Goal: Transaction & Acquisition: Purchase product/service

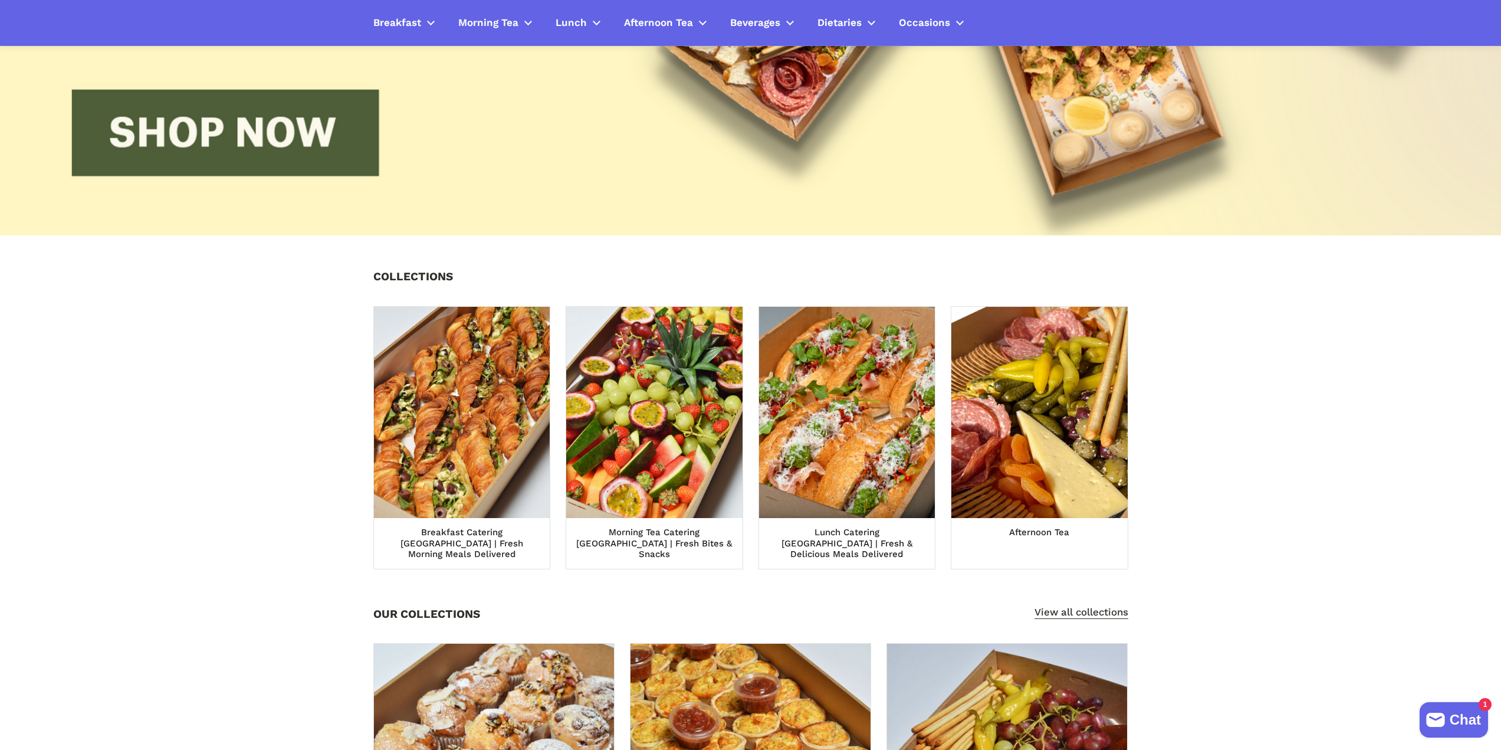
scroll to position [59, 0]
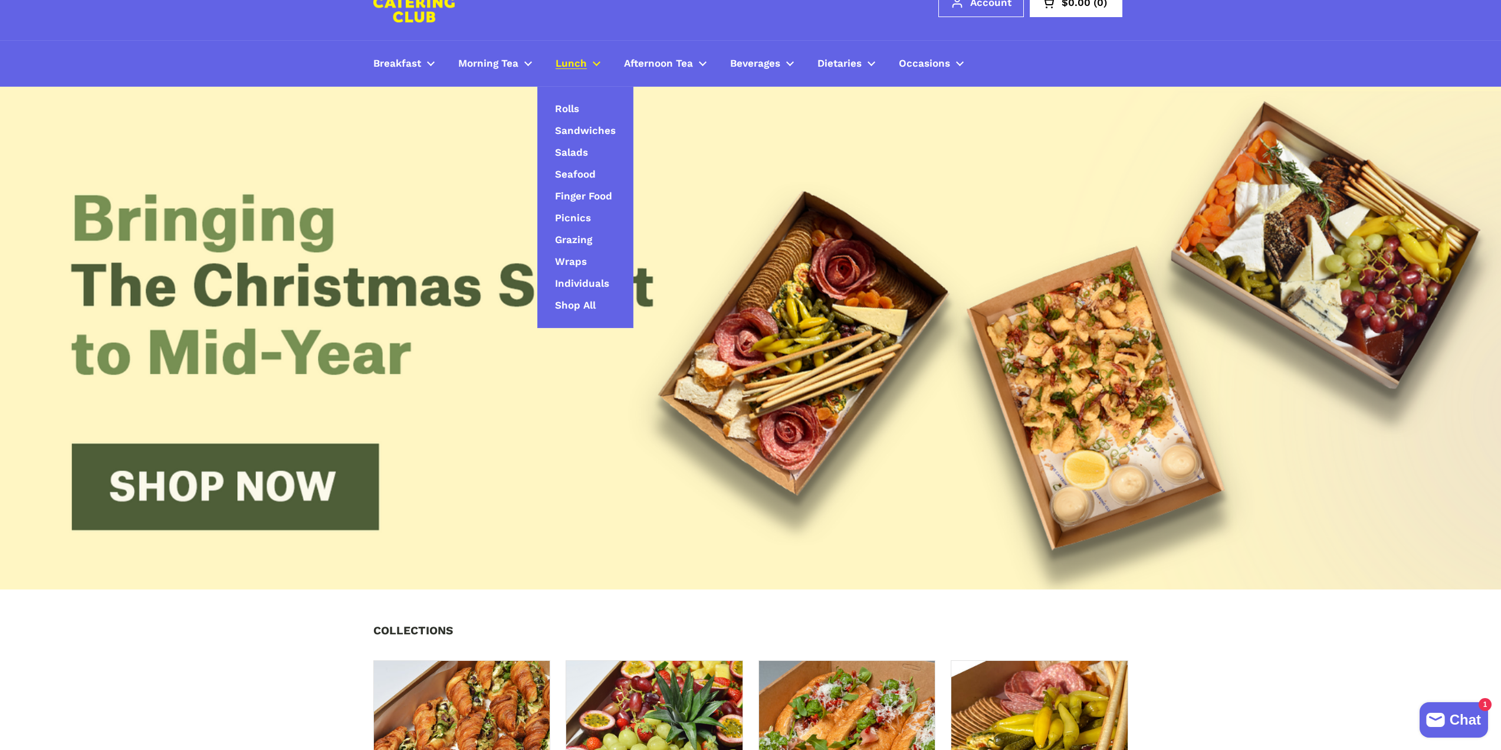
click at [565, 70] on span "Lunch" at bounding box center [571, 64] width 31 height 14
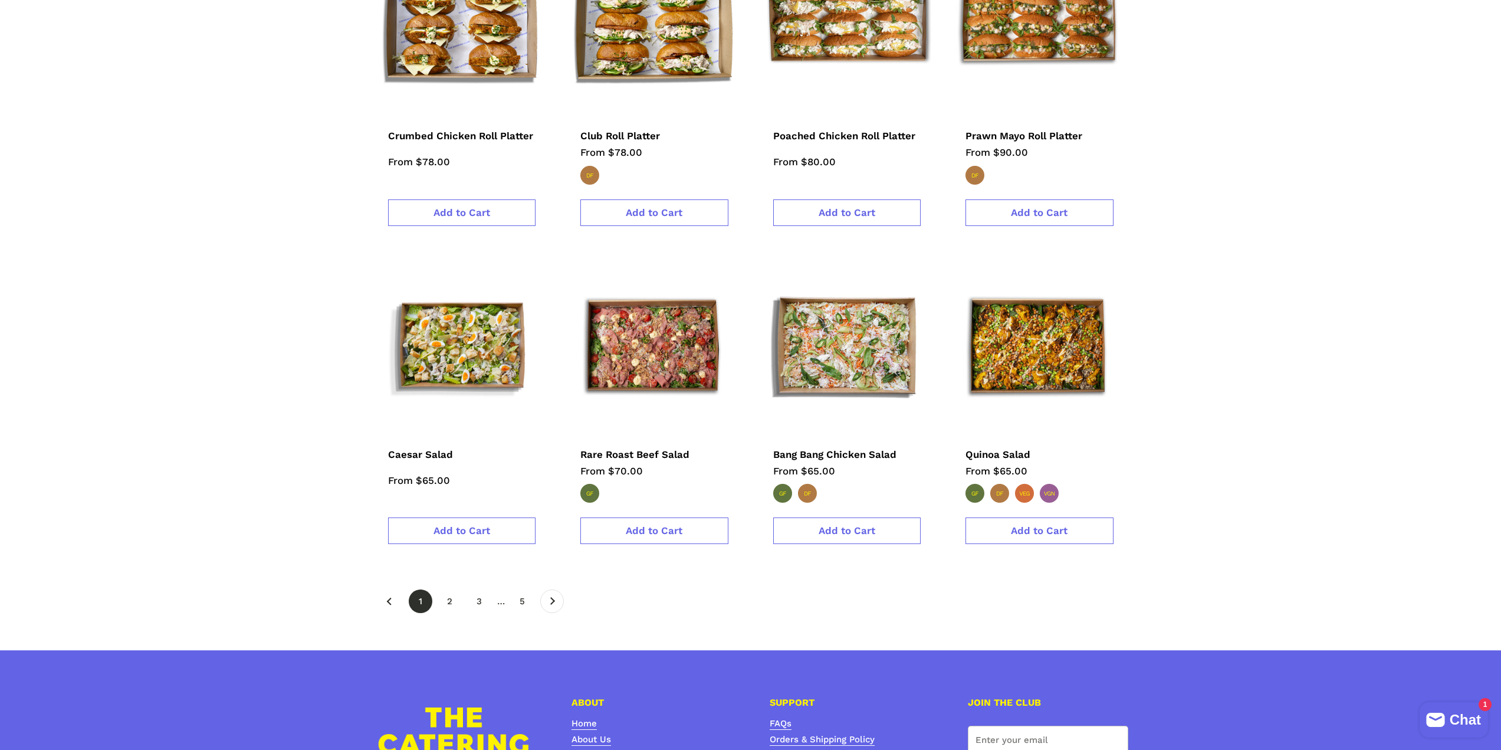
scroll to position [1888, 0]
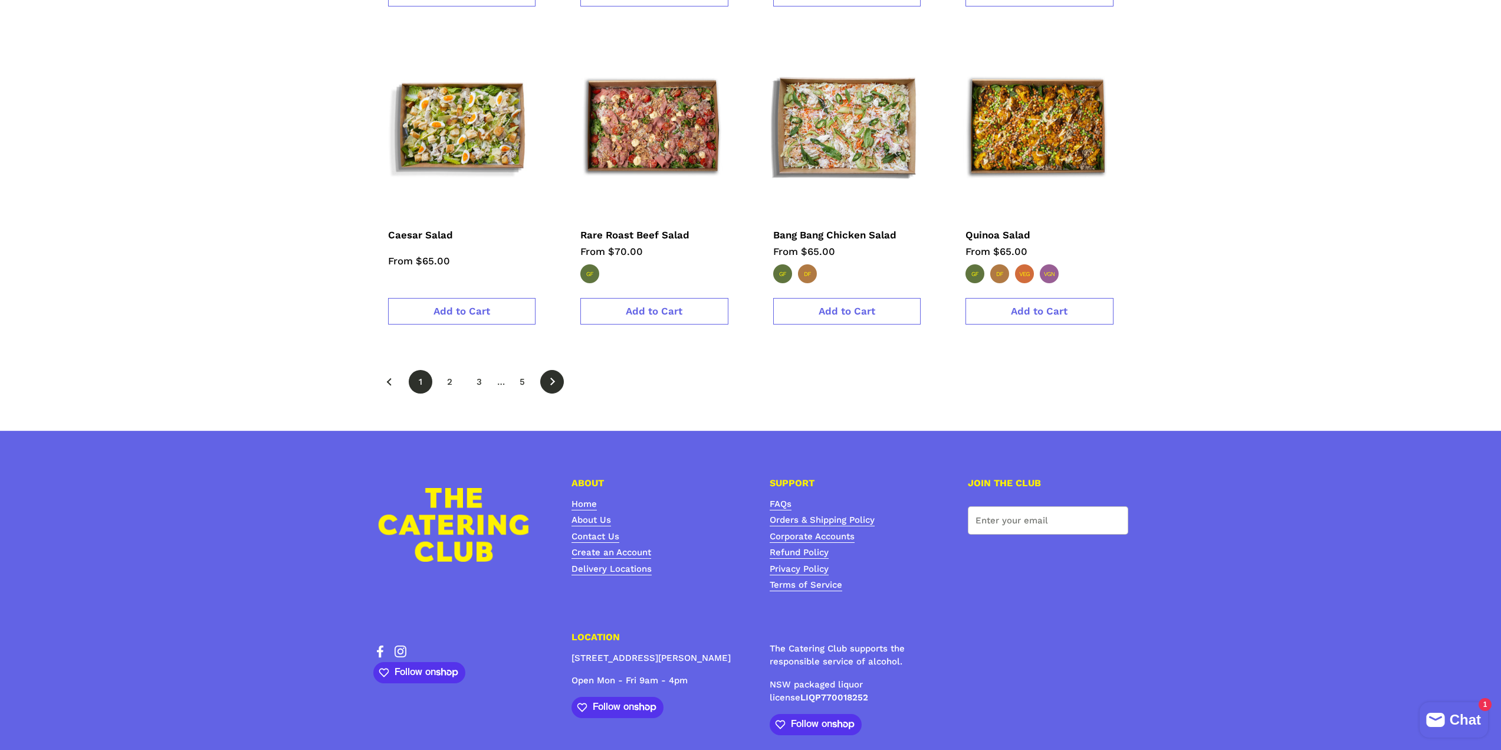
click at [555, 370] on link "Next" at bounding box center [552, 382] width 24 height 24
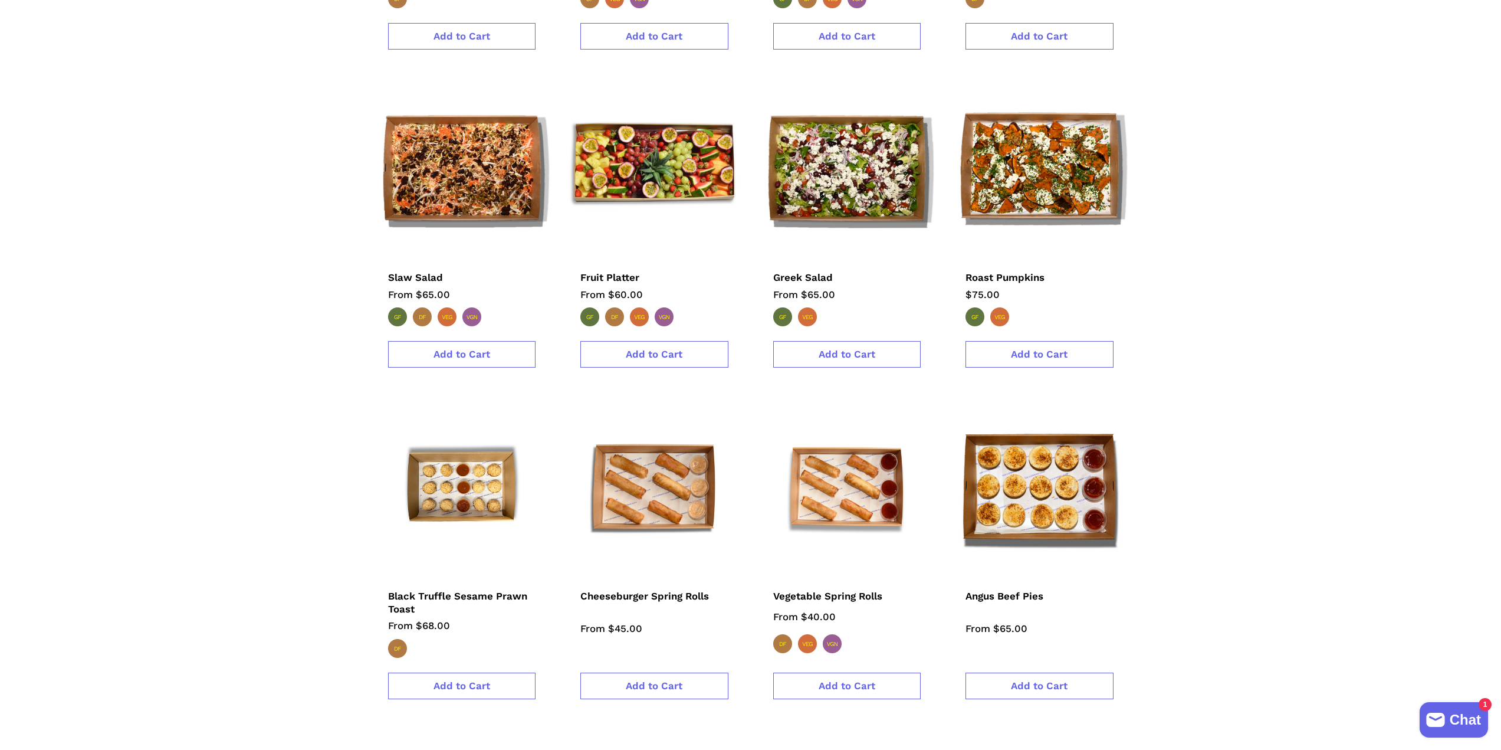
scroll to position [1298, 0]
